Goal: Obtain resource: Download file/media

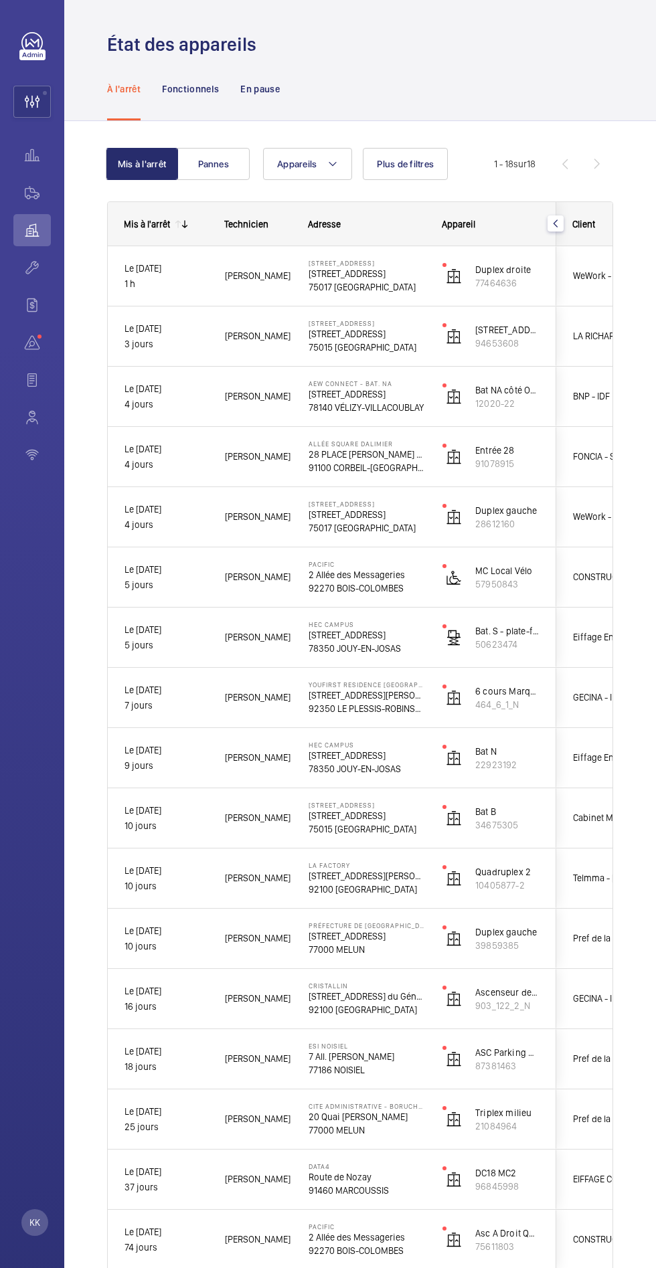
click at [31, 102] on wm-front-icon-button at bounding box center [32, 102] width 36 height 32
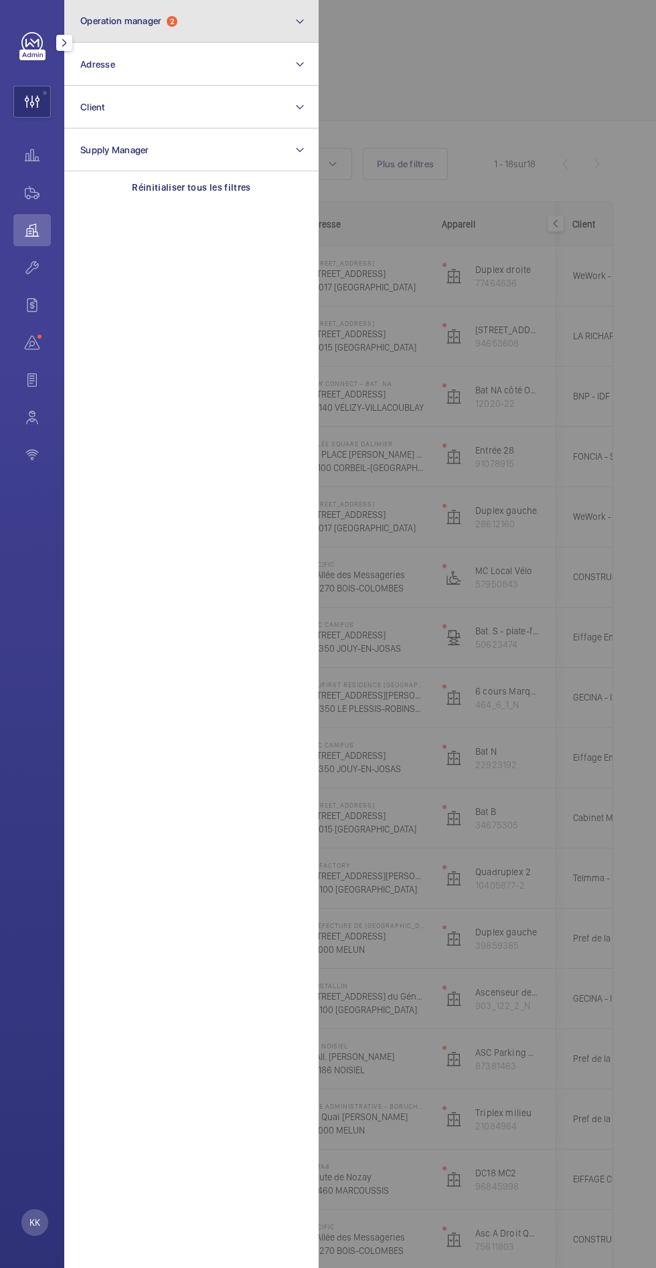
click at [144, 18] on span "Operation manager" at bounding box center [120, 20] width 81 height 11
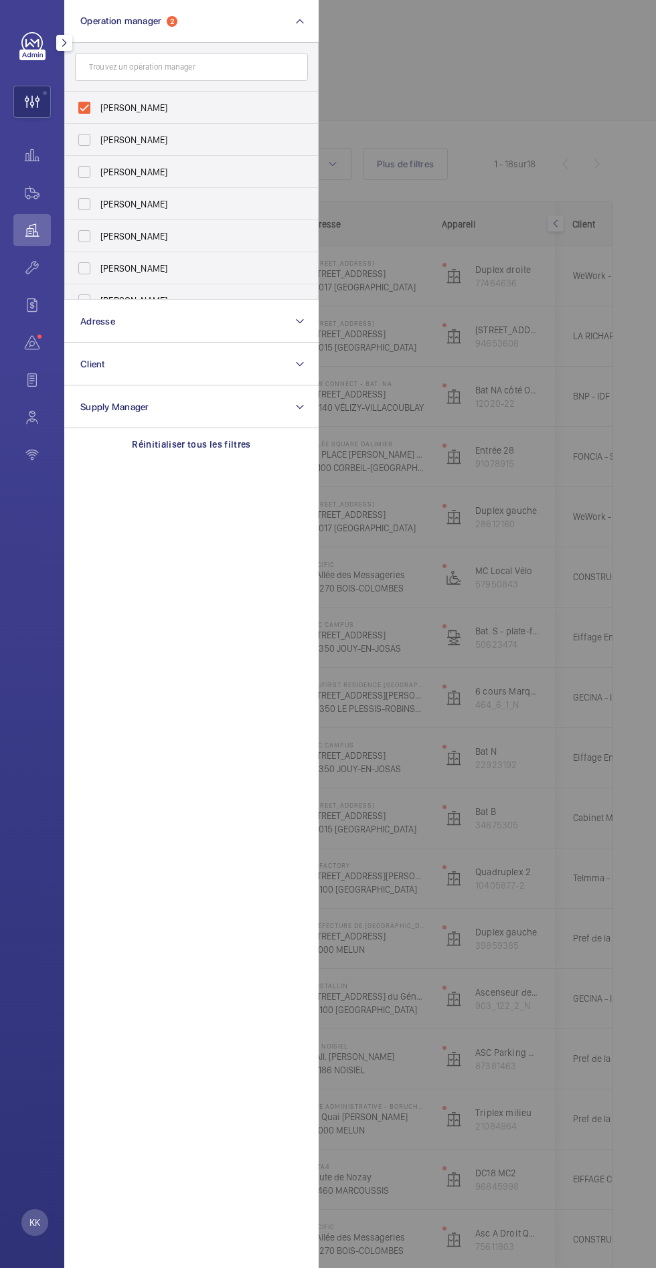
click at [88, 102] on label "[PERSON_NAME]" at bounding box center [181, 108] width 233 height 32
click at [88, 102] on input "[PERSON_NAME]" at bounding box center [84, 107] width 27 height 27
checkbox input "false"
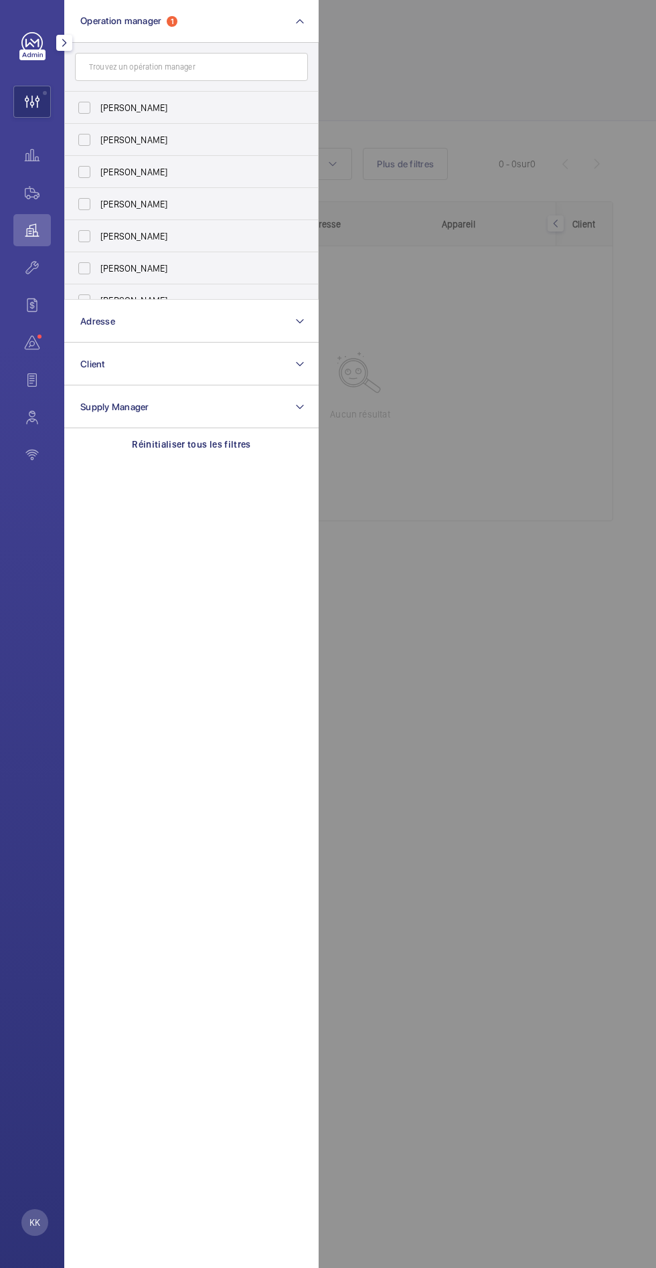
click at [96, 169] on label "[PERSON_NAME]" at bounding box center [181, 172] width 233 height 32
click at [96, 169] on input "[PERSON_NAME]" at bounding box center [84, 172] width 27 height 27
checkbox input "true"
click at [371, 90] on div at bounding box center [646, 634] width 656 height 1268
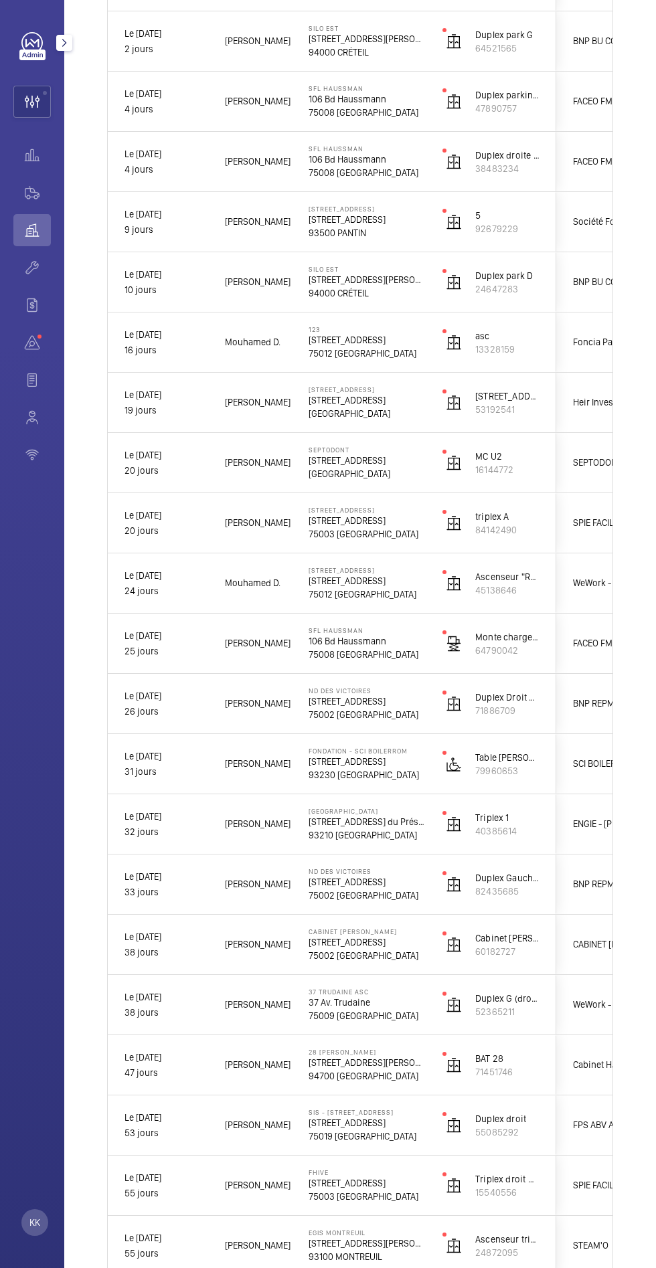
scroll to position [302, 0]
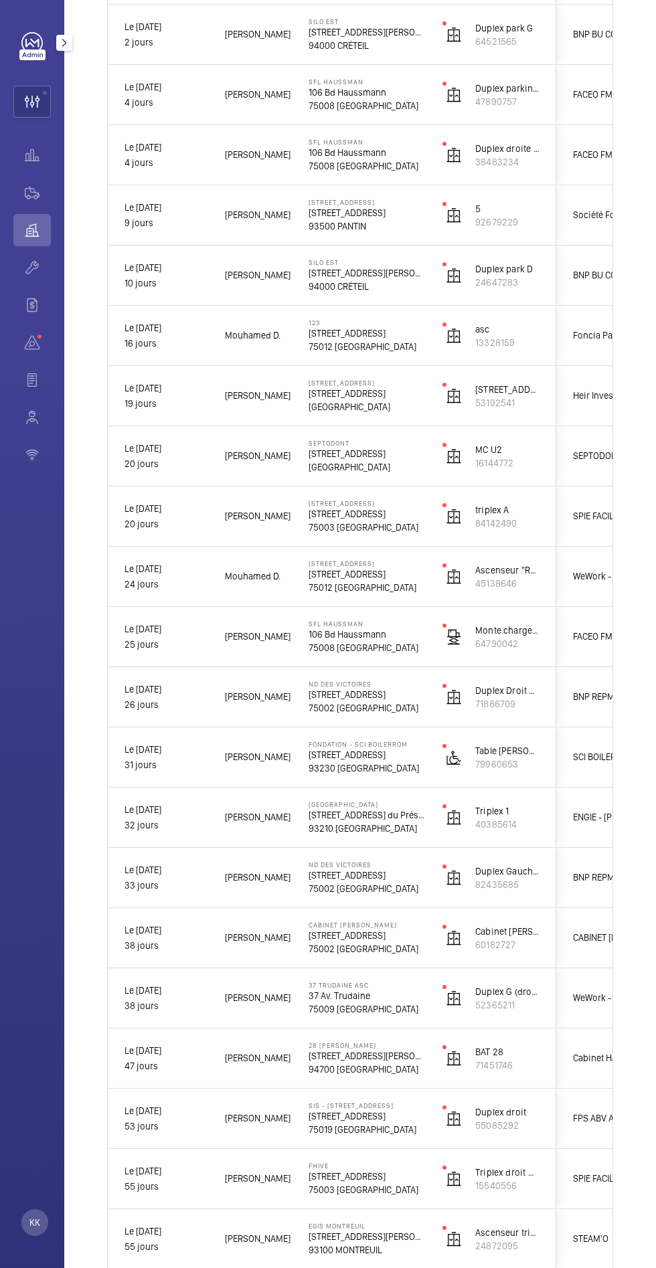
click at [322, 814] on p "[STREET_ADDRESS] du Président [PERSON_NAME]" at bounding box center [366, 814] width 116 height 13
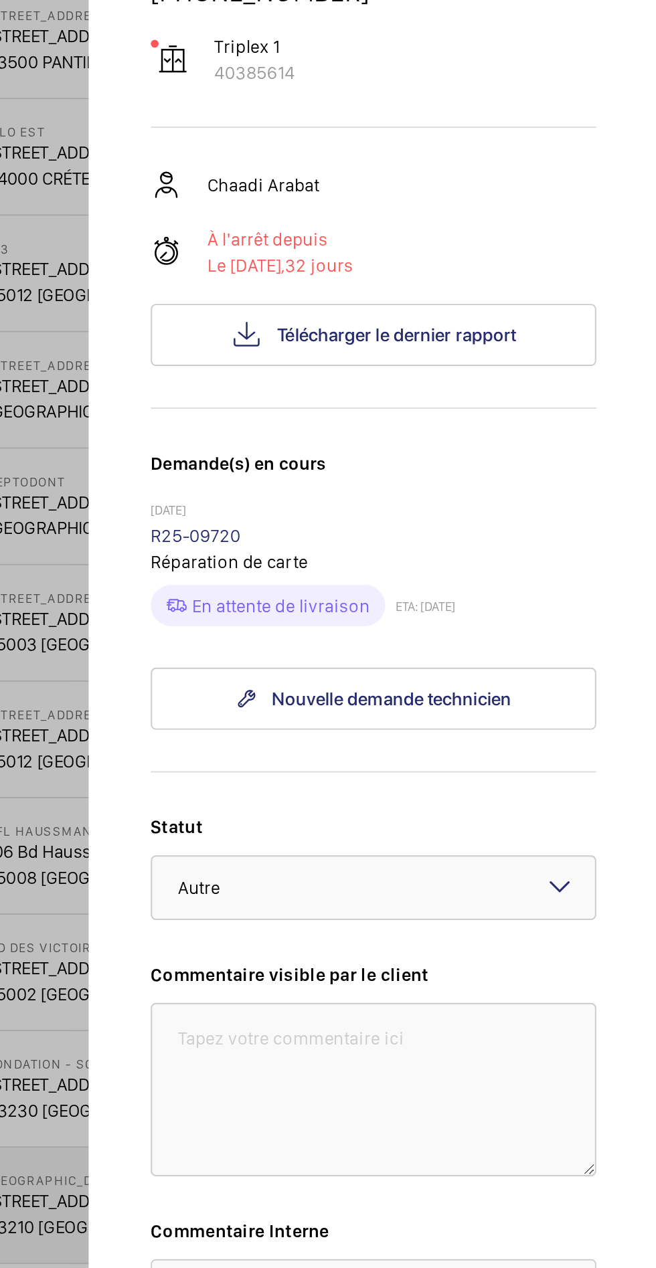
scroll to position [0, 0]
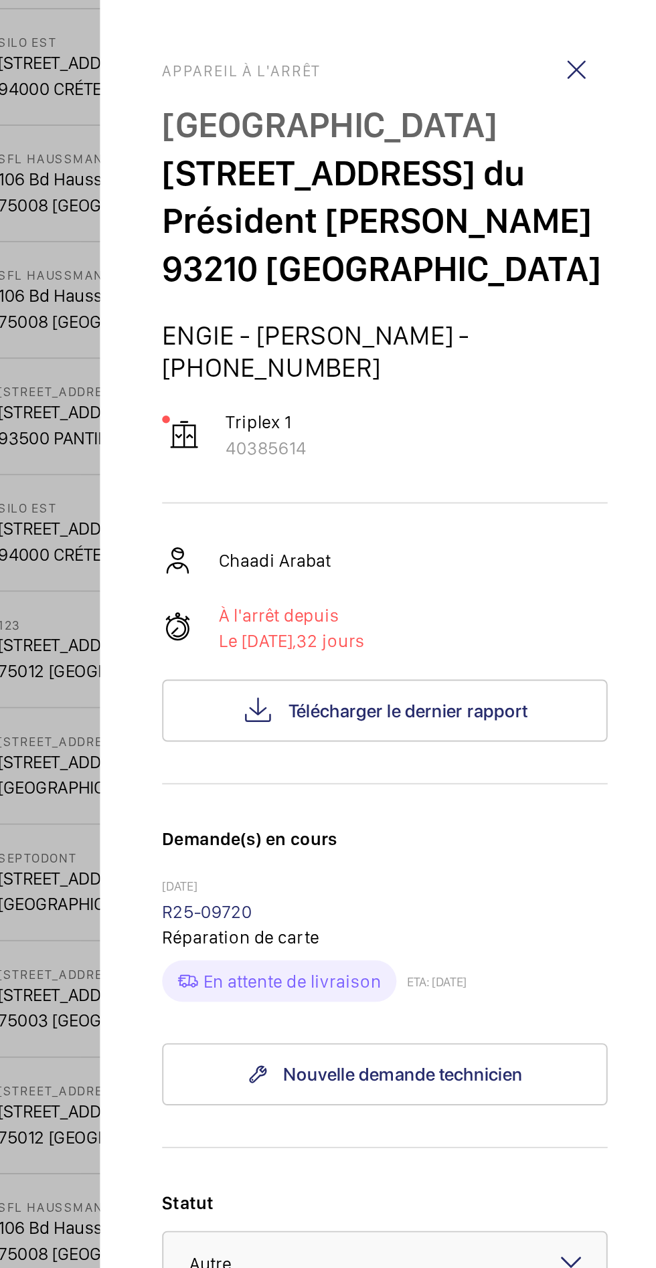
click at [345, 486] on div at bounding box center [328, 634] width 656 height 1268
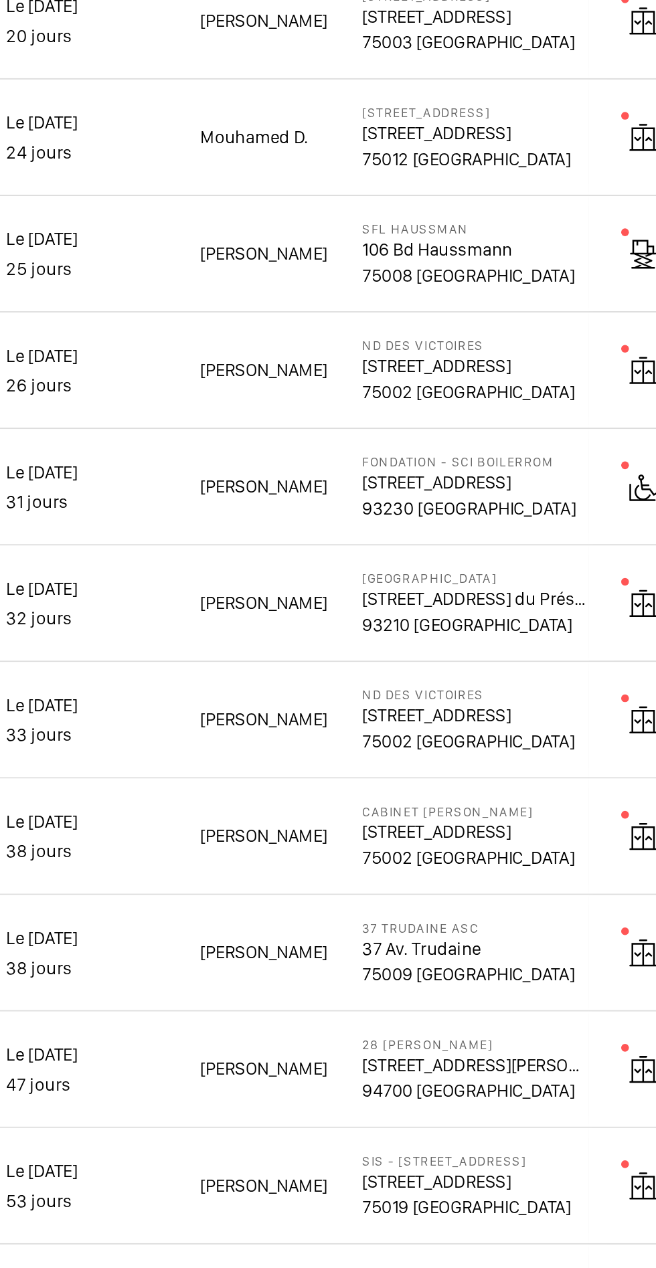
click at [324, 995] on p "37 Av. Trudaine" at bounding box center [366, 995] width 116 height 13
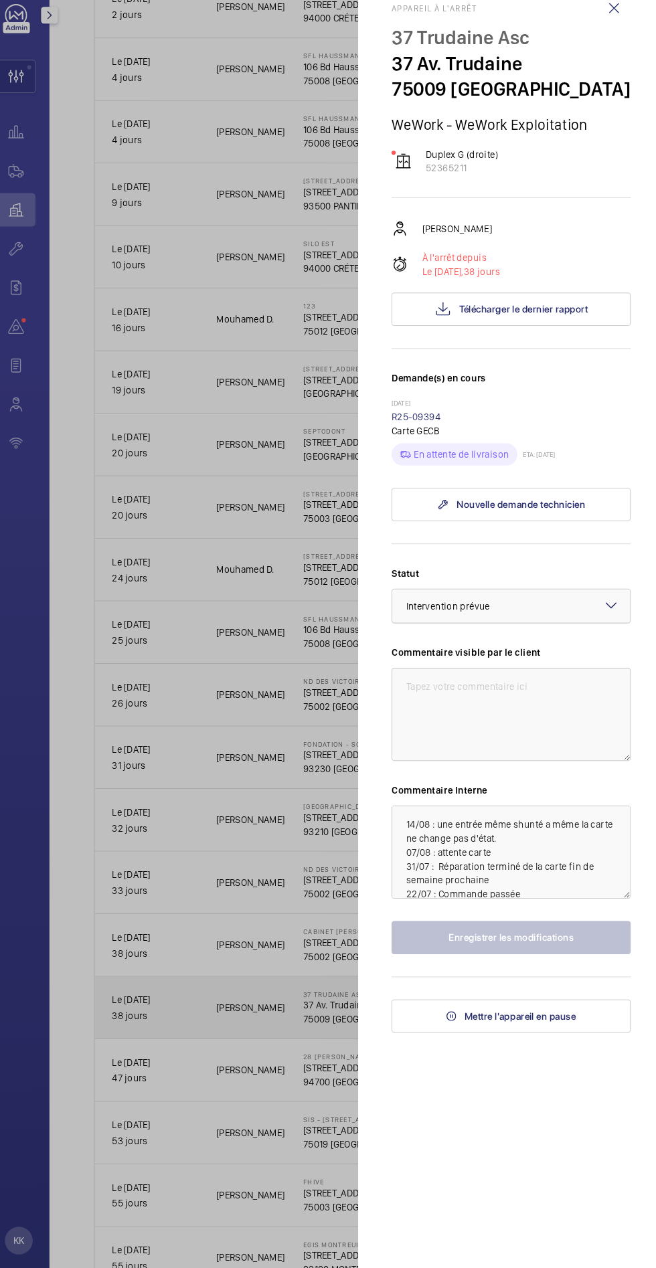
click at [180, 725] on div at bounding box center [328, 634] width 656 height 1268
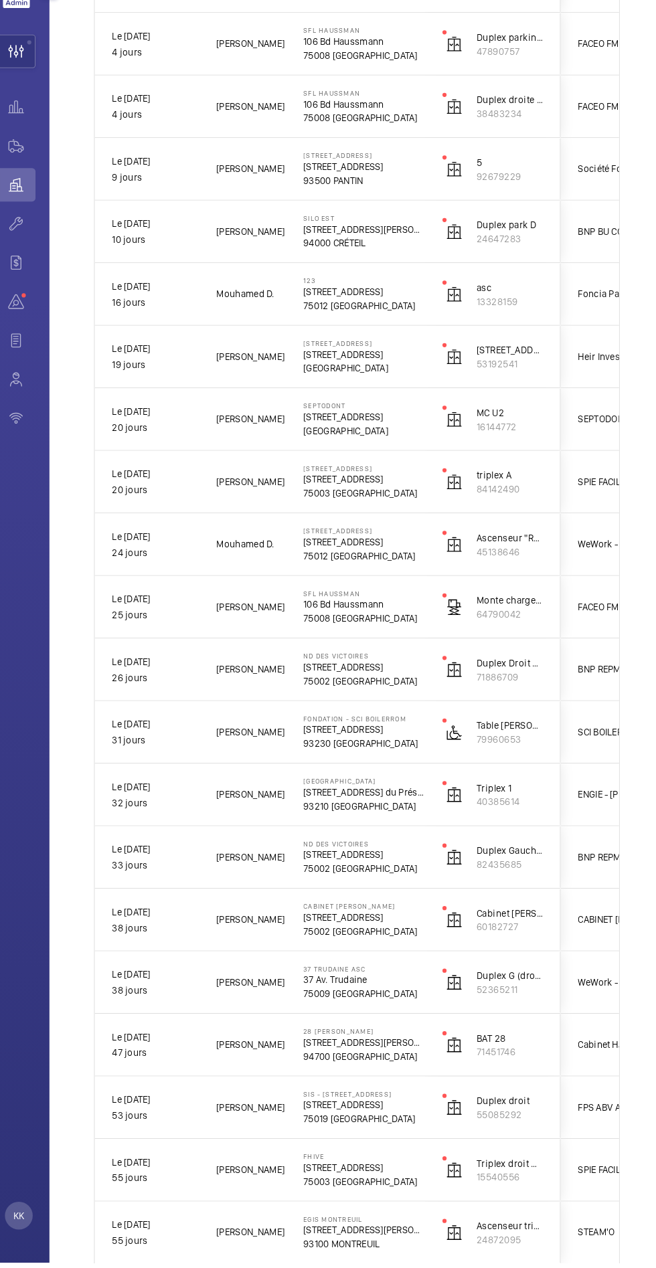
click at [202, 827] on p "32 jours" at bounding box center [165, 824] width 83 height 15
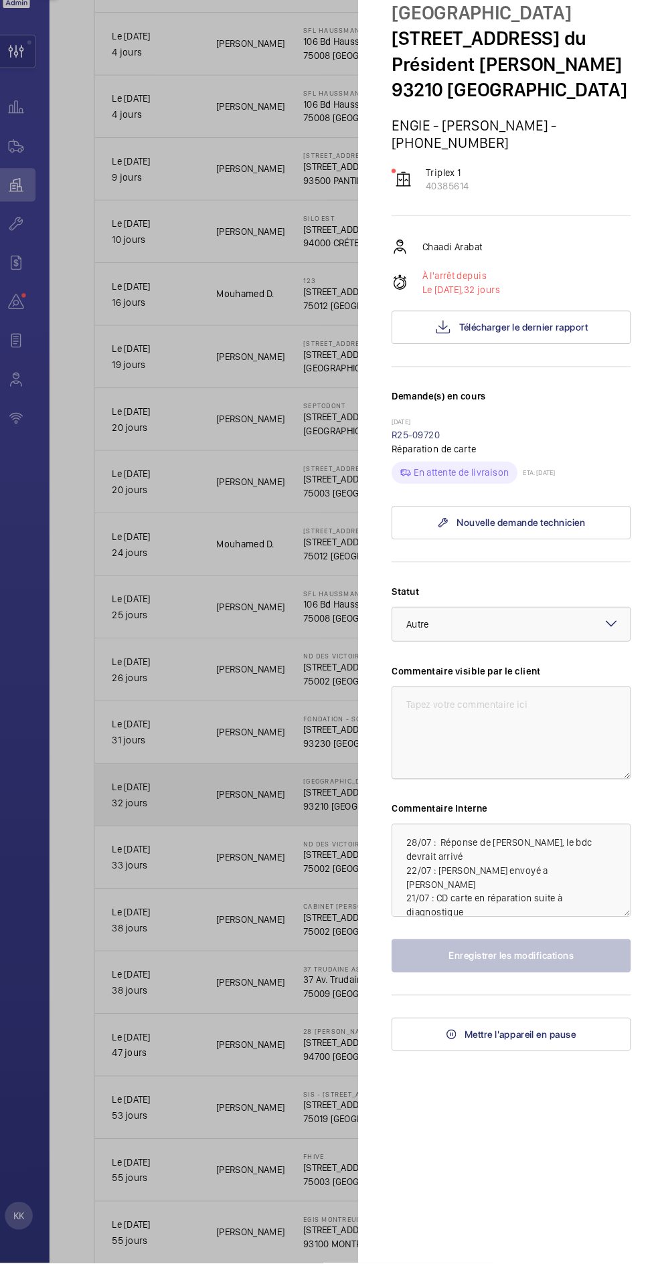
click at [526, 362] on span "Télécharger le dernier rapport" at bounding box center [521, 367] width 124 height 11
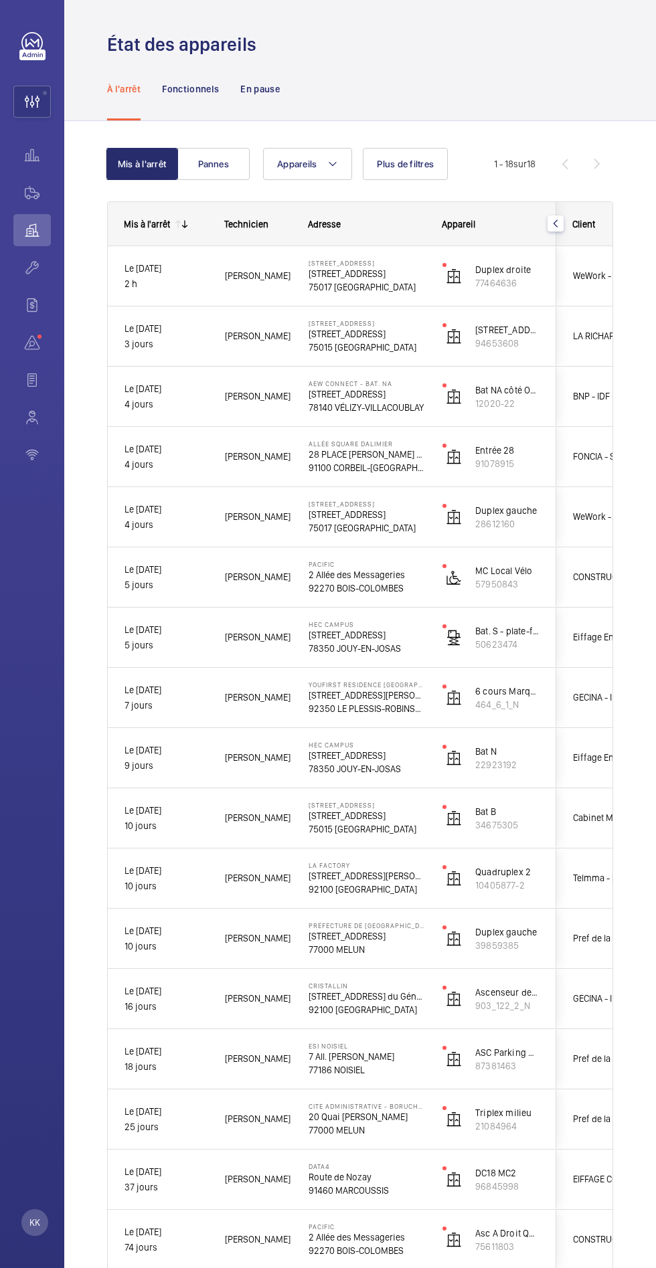
click at [31, 106] on wm-front-icon-button at bounding box center [32, 102] width 36 height 32
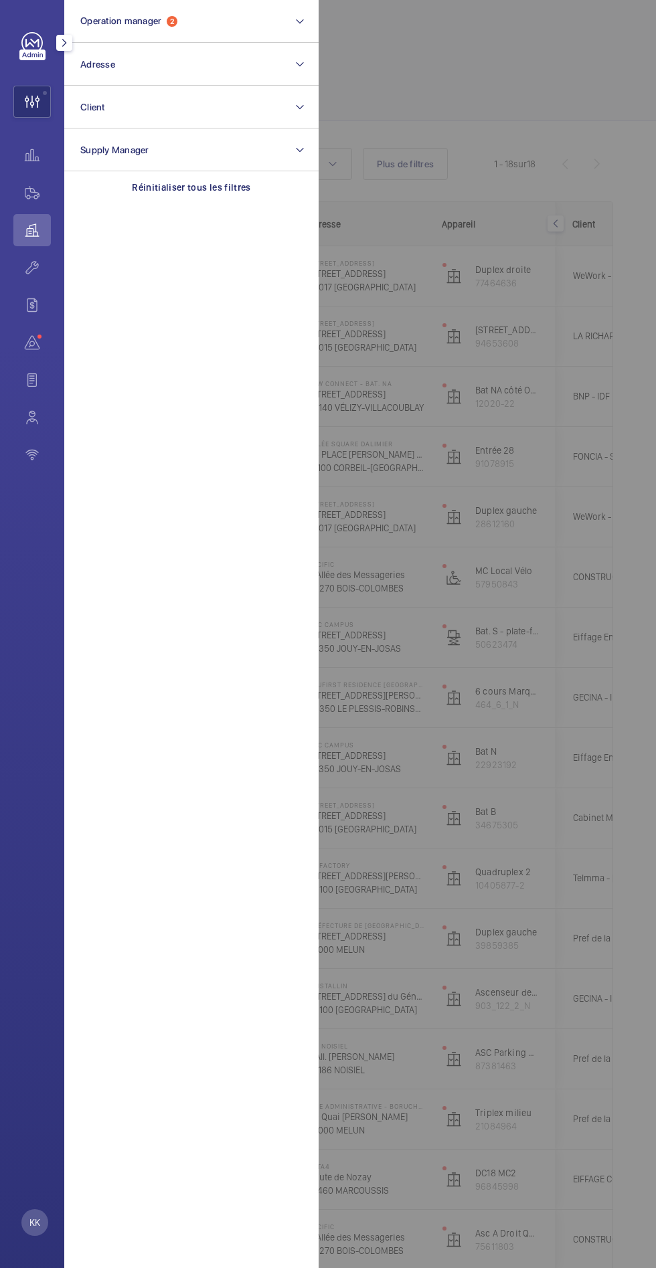
click at [199, 39] on button "Operation manager 2" at bounding box center [191, 21] width 254 height 43
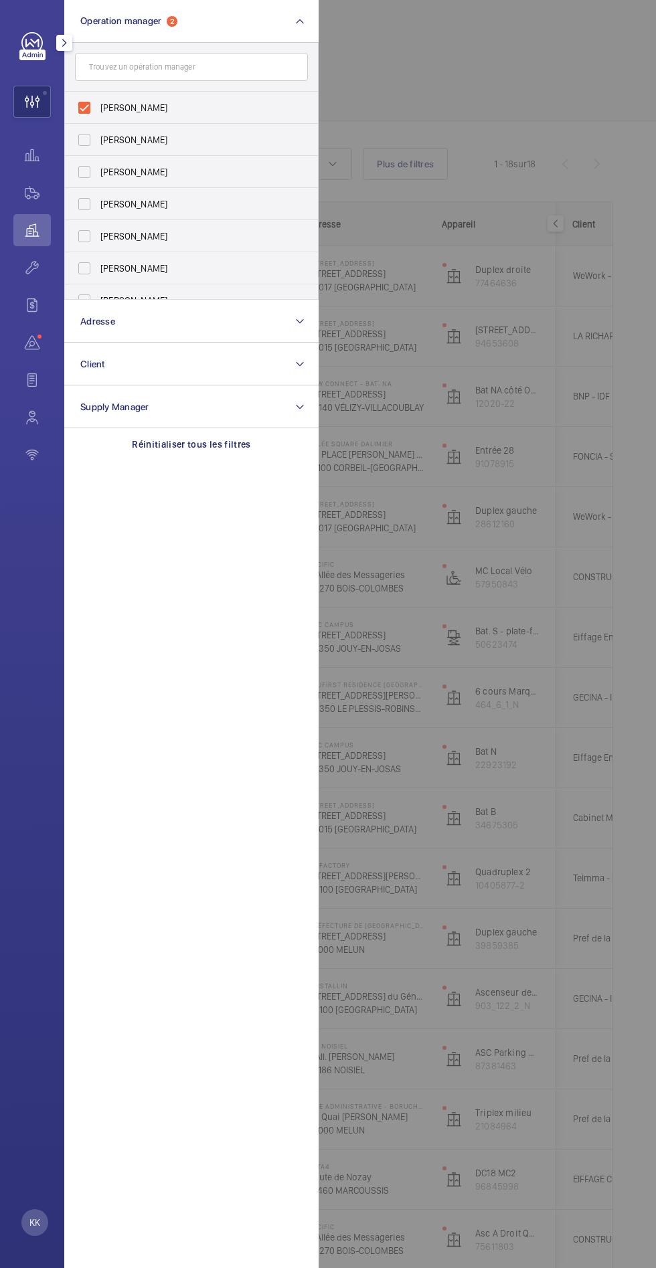
click at [179, 101] on span "[PERSON_NAME]" at bounding box center [192, 107] width 184 height 13
click at [98, 101] on input "[PERSON_NAME]" at bounding box center [84, 107] width 27 height 27
checkbox input "false"
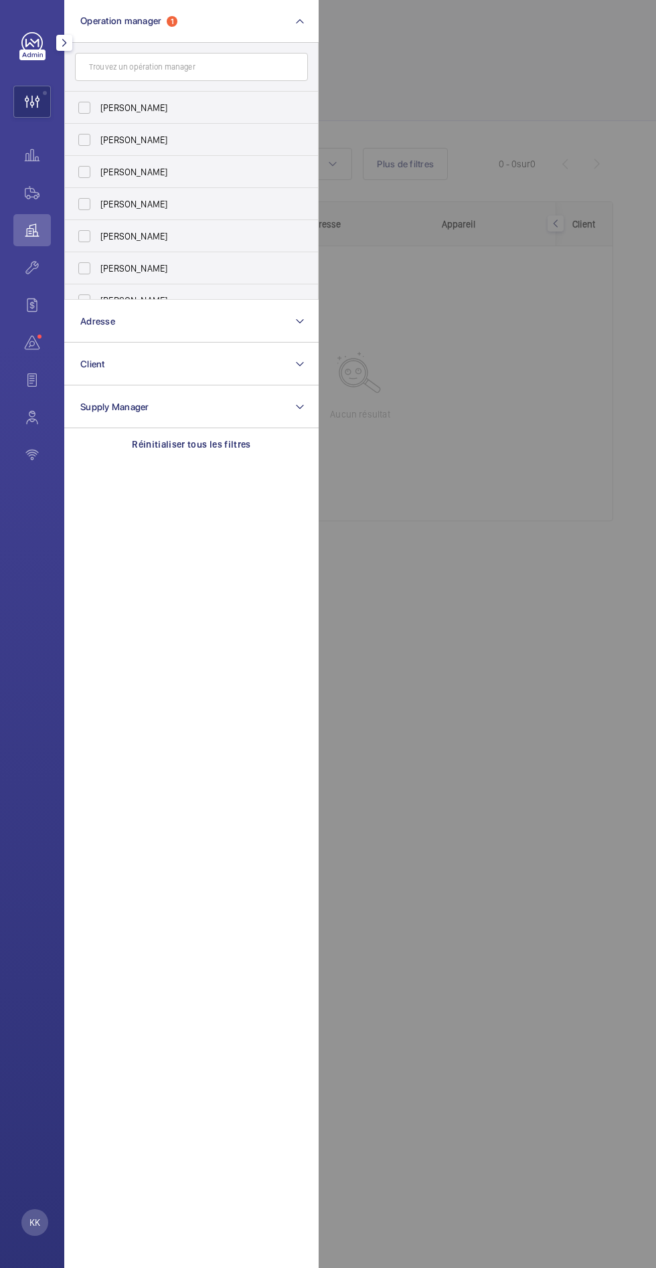
click at [175, 171] on span "[PERSON_NAME]" at bounding box center [192, 171] width 184 height 13
click at [98, 171] on input "[PERSON_NAME]" at bounding box center [84, 172] width 27 height 27
checkbox input "true"
click at [503, 131] on div at bounding box center [646, 634] width 656 height 1268
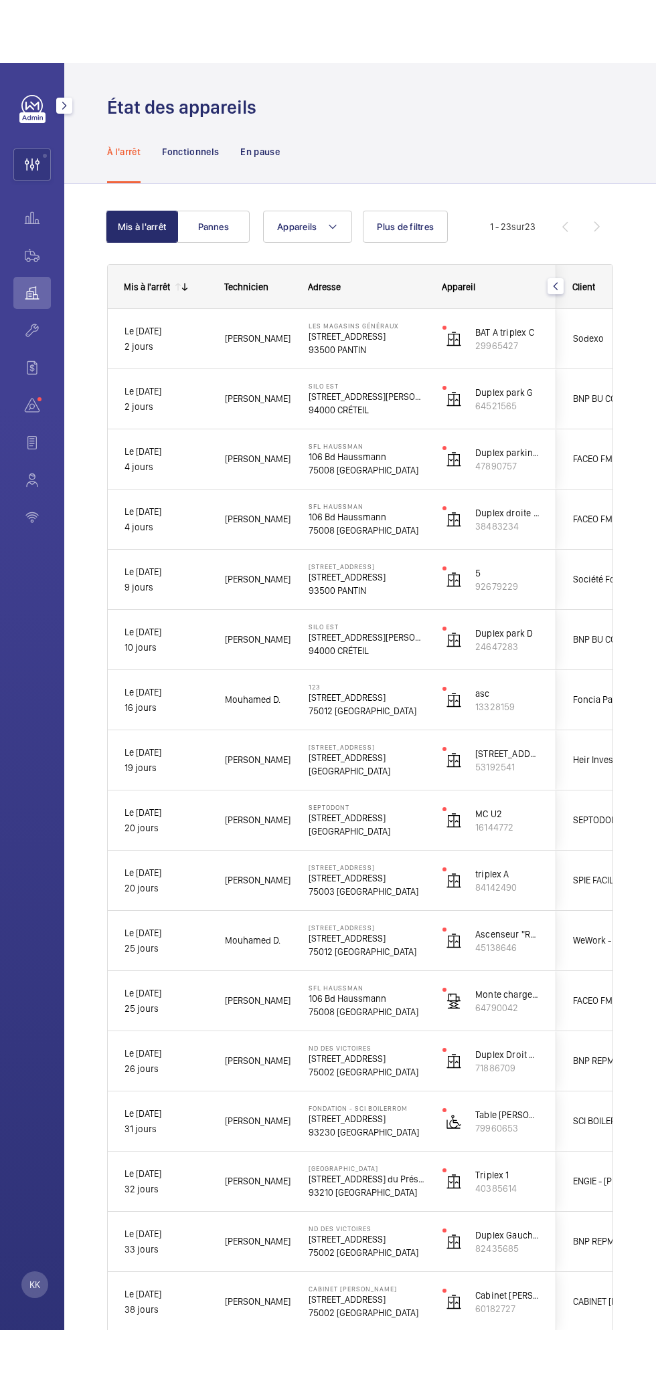
scroll to position [302, 0]
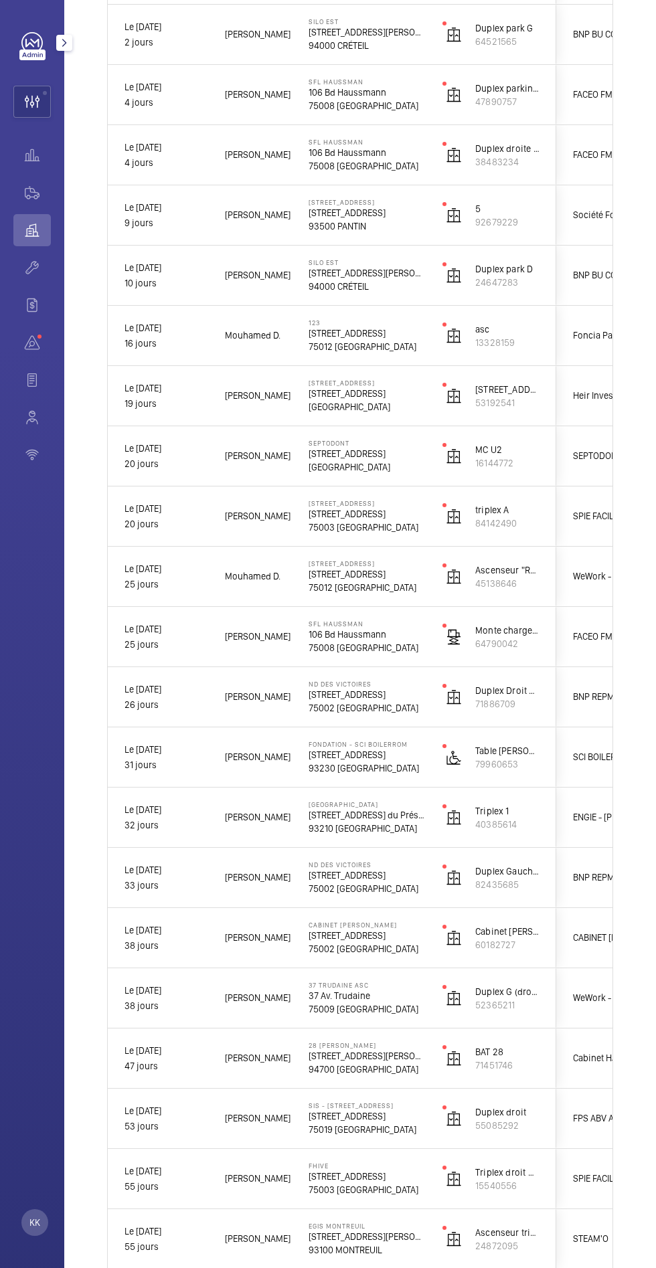
click at [358, 990] on p "37 Av. Trudaine" at bounding box center [366, 995] width 116 height 13
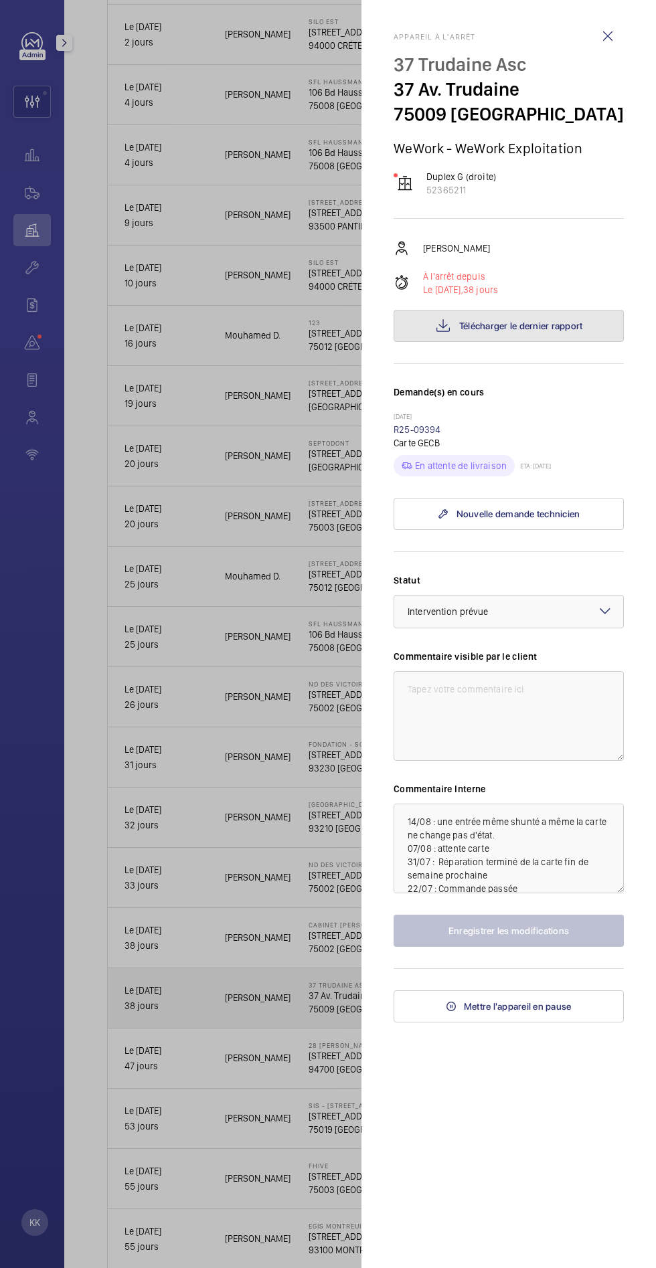
click at [545, 326] on span "Télécharger le dernier rapport" at bounding box center [521, 325] width 124 height 11
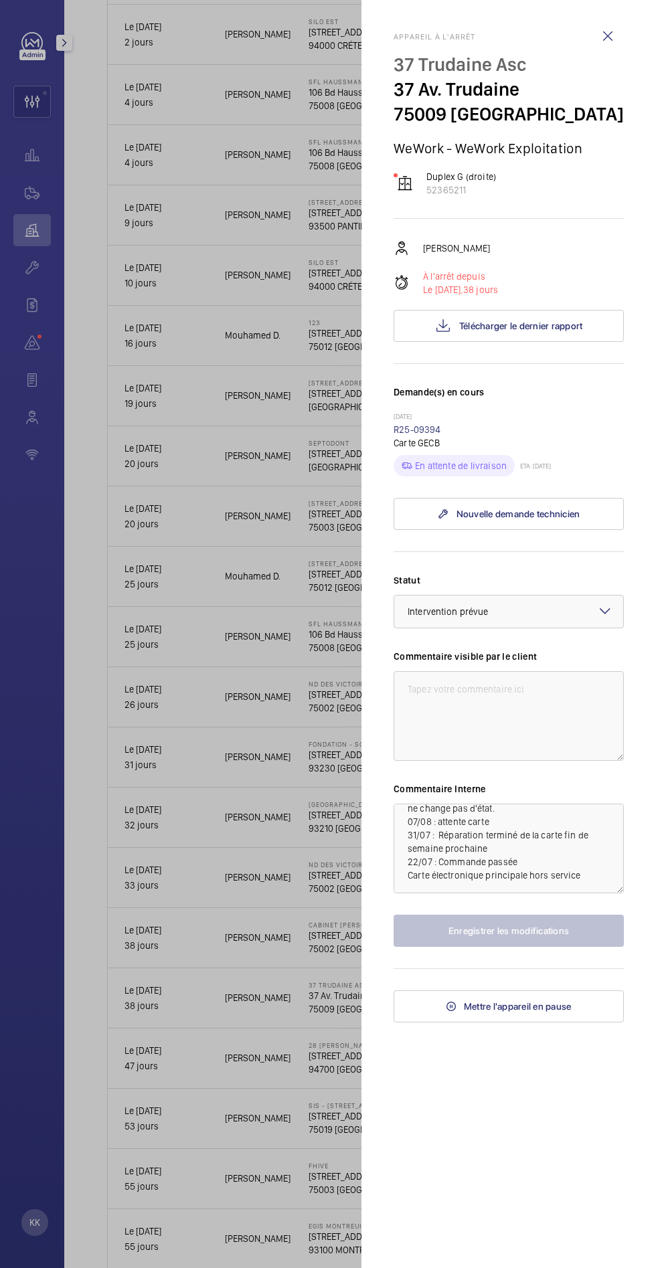
scroll to position [0, 0]
click at [604, 43] on wm-front-icon-button at bounding box center [607, 36] width 32 height 32
